Goal: Information Seeking & Learning: Learn about a topic

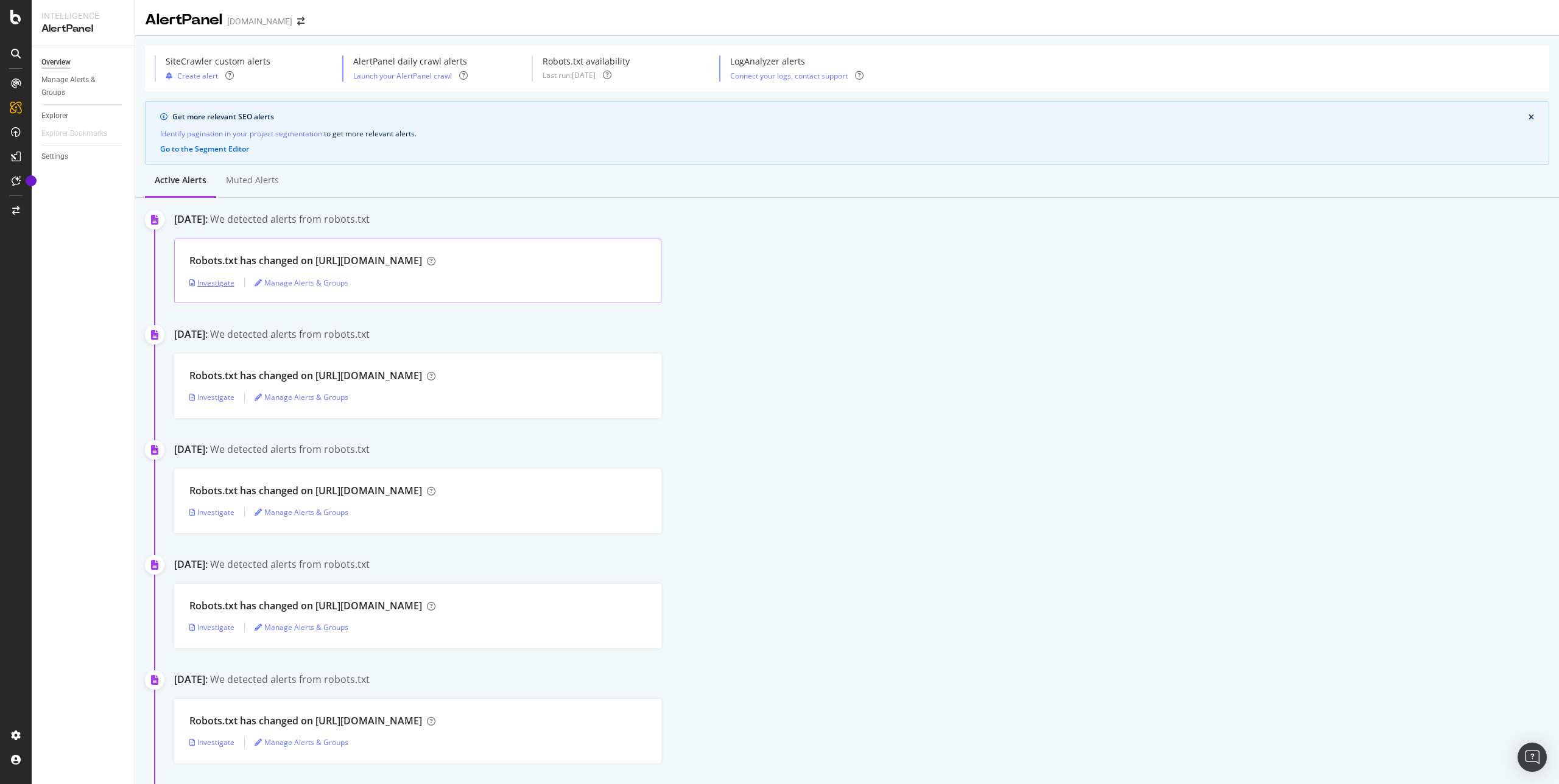
click at [214, 284] on div "Investigate" at bounding box center [211, 282] width 45 height 10
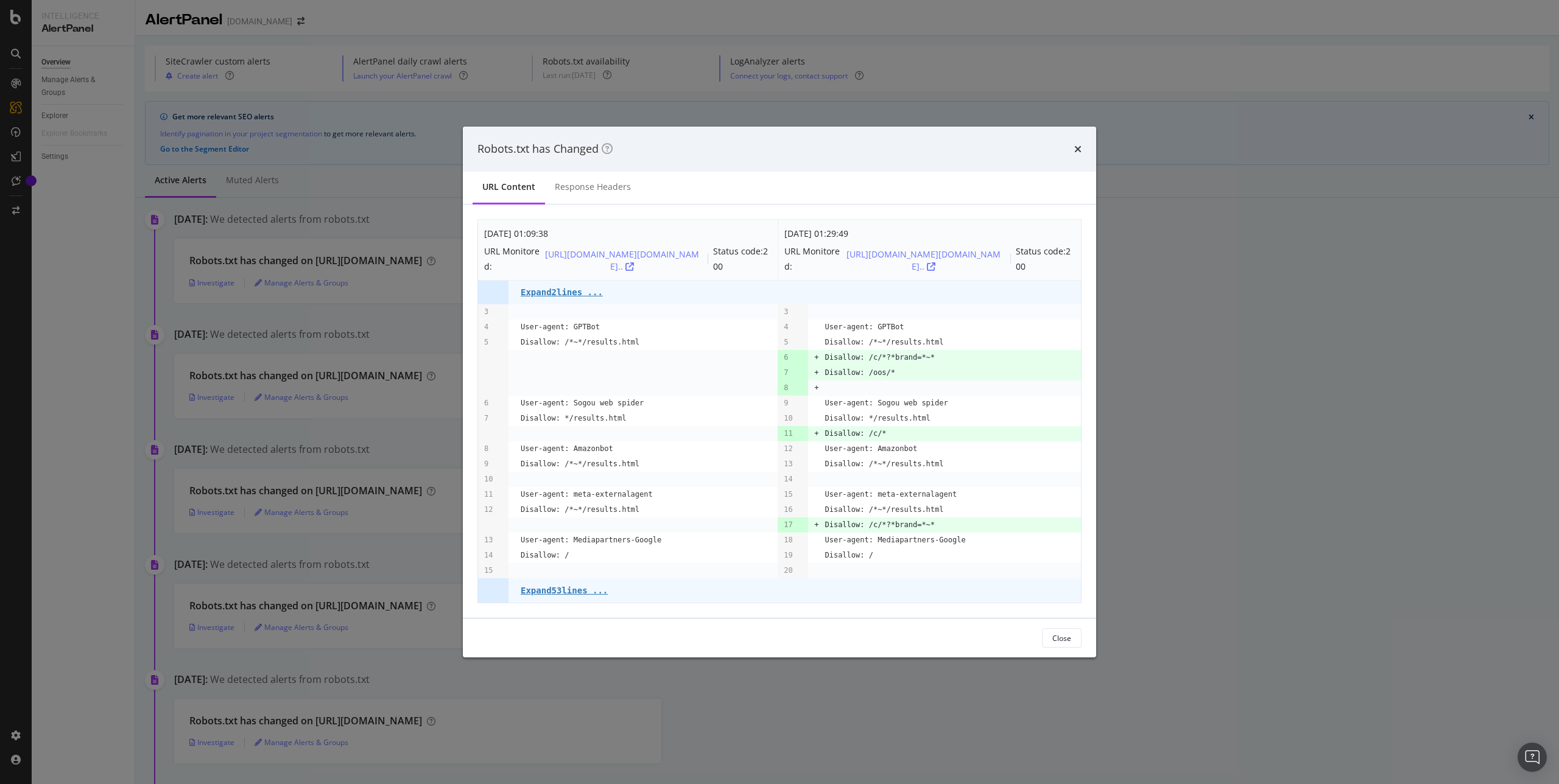
click at [856, 400] on pre "User-agent: Sogou web spider" at bounding box center [886, 404] width 123 height 15
click at [581, 589] on pre "Expand 53 lines ..." at bounding box center [563, 590] width 87 height 10
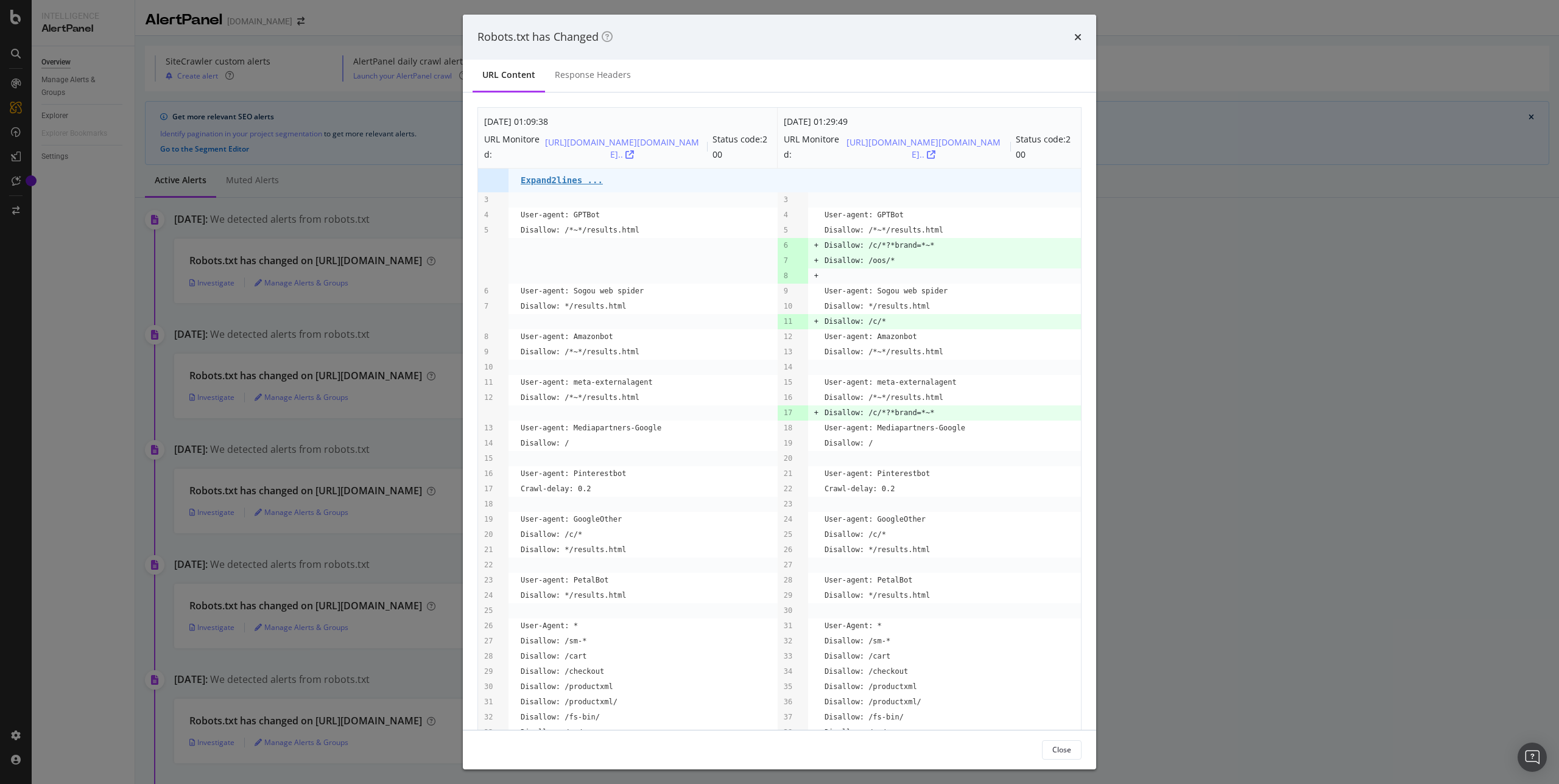
click at [57, 332] on div "Robots.txt has Changed URL Content Response Headers [DATE] 01:09:38 URL Monitor…" at bounding box center [780, 392] width 1559 height 784
